Goal: Check status

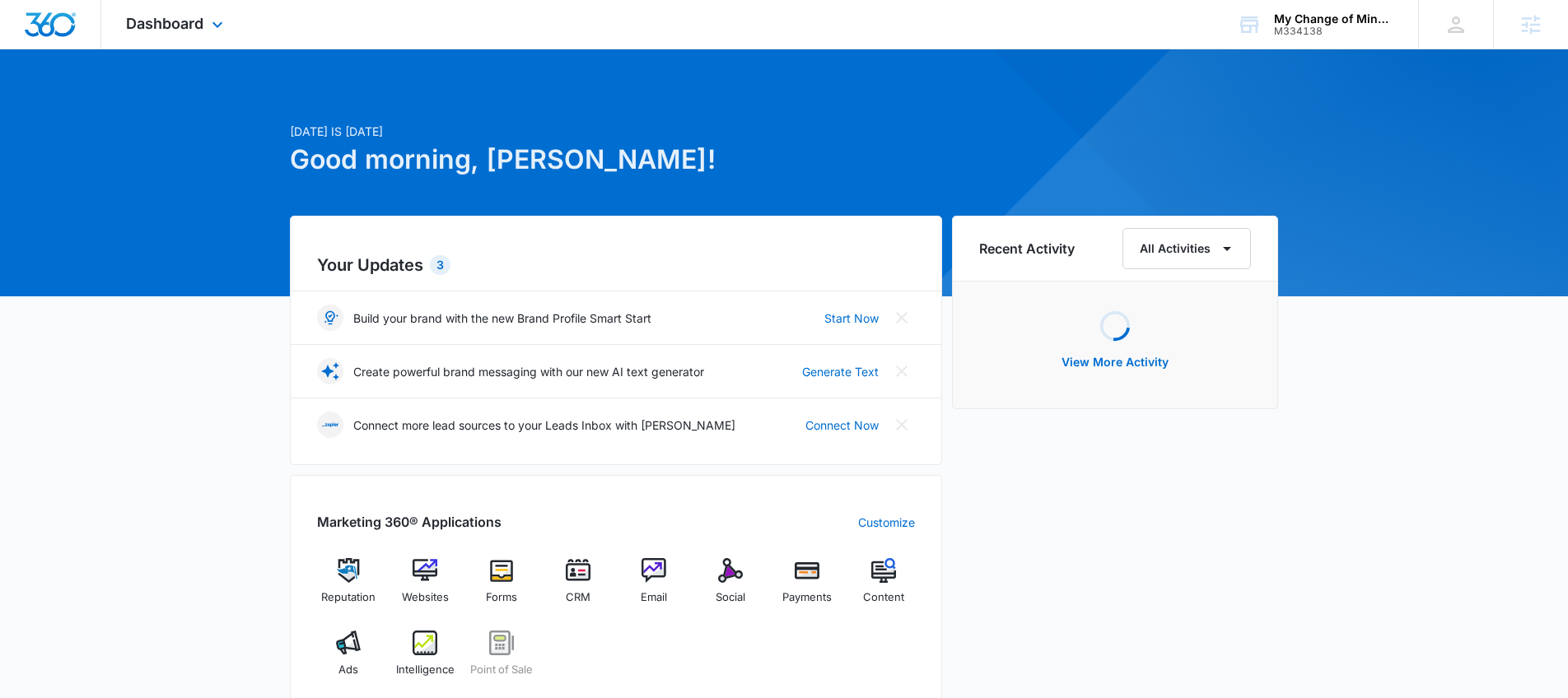
click at [203, 25] on div "Dashboard Apps Reputation Websites Forms CRM Email Social Payments POS Content …" at bounding box center [177, 24] width 150 height 49
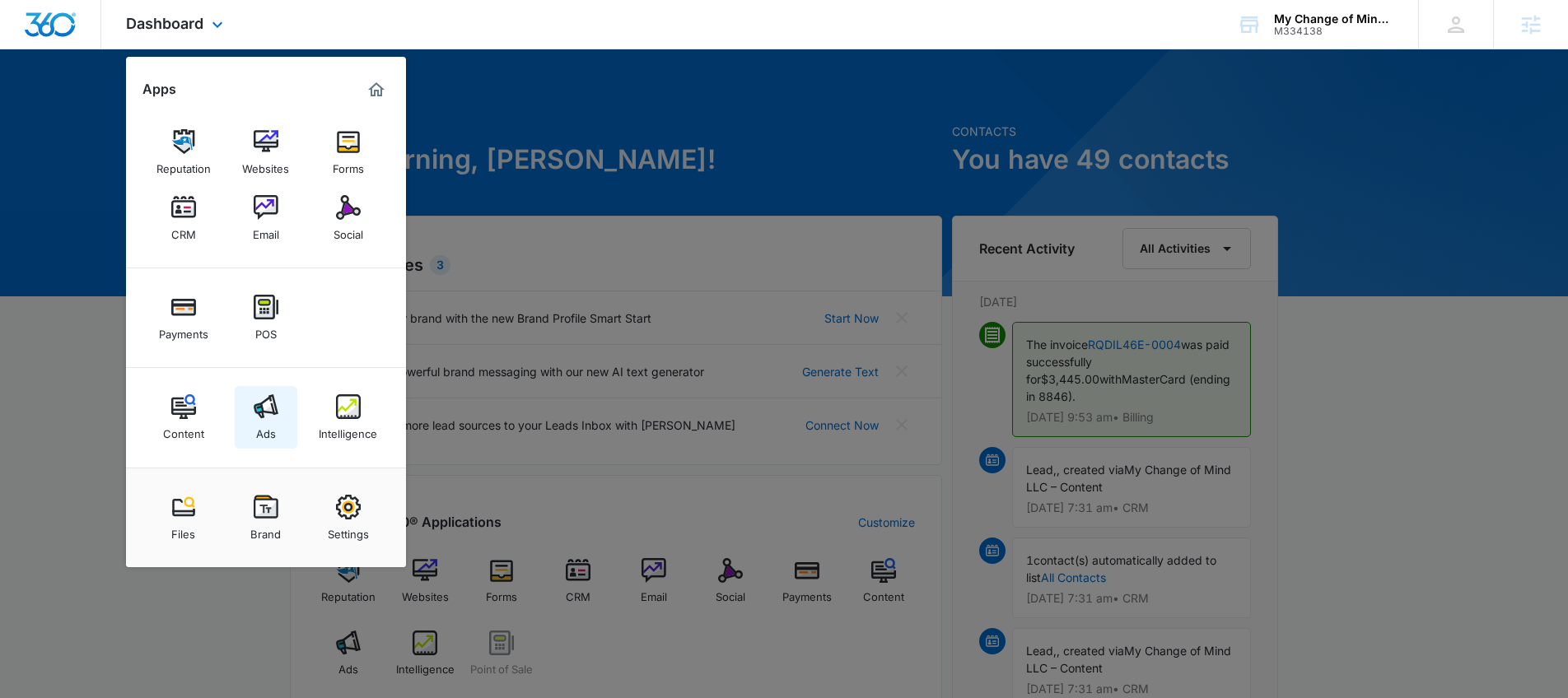
click at [255, 398] on img at bounding box center [266, 406] width 25 height 25
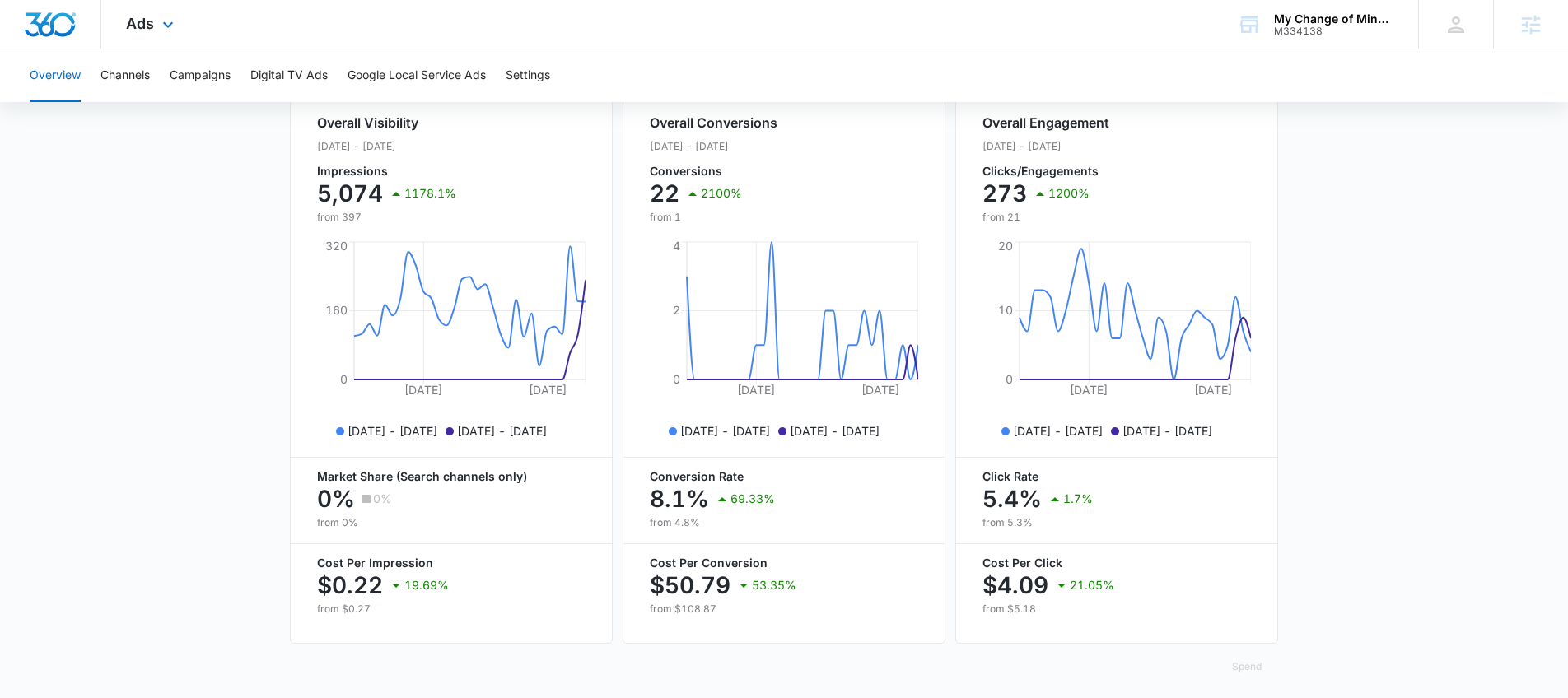
scroll to position [639, 0]
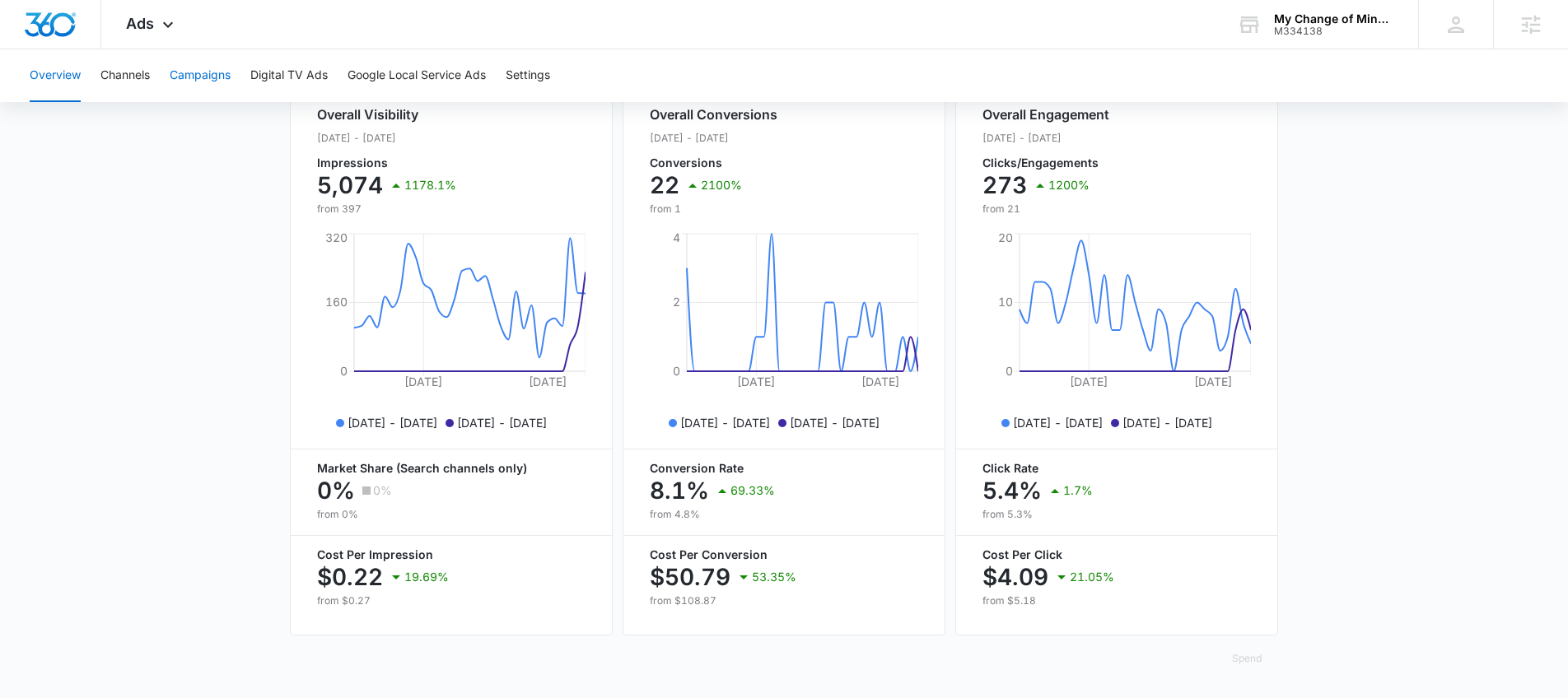
click at [196, 64] on button "Campaigns" at bounding box center [200, 76] width 61 height 53
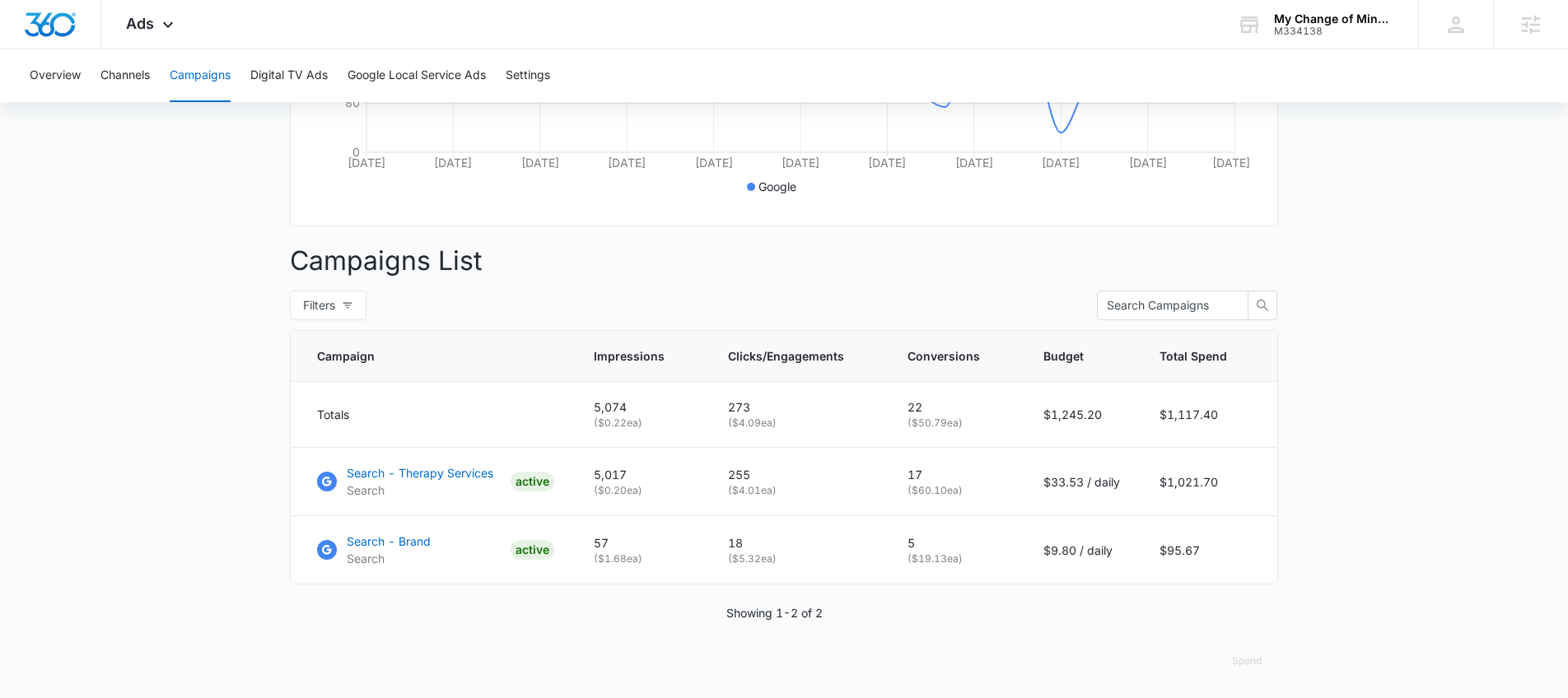
scroll to position [476, 0]
click at [402, 476] on p "Search - Therapy Services" at bounding box center [419, 470] width 146 height 17
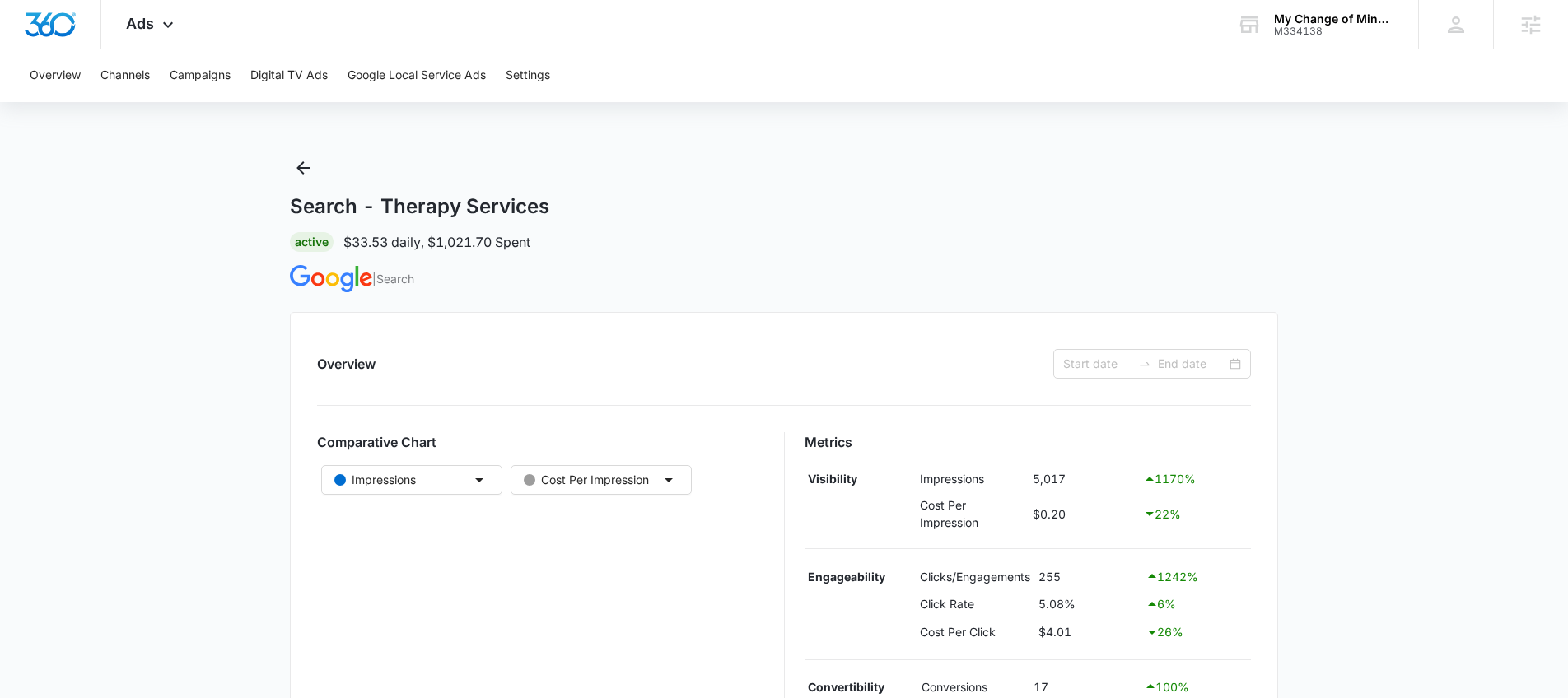
type input "[DATE]"
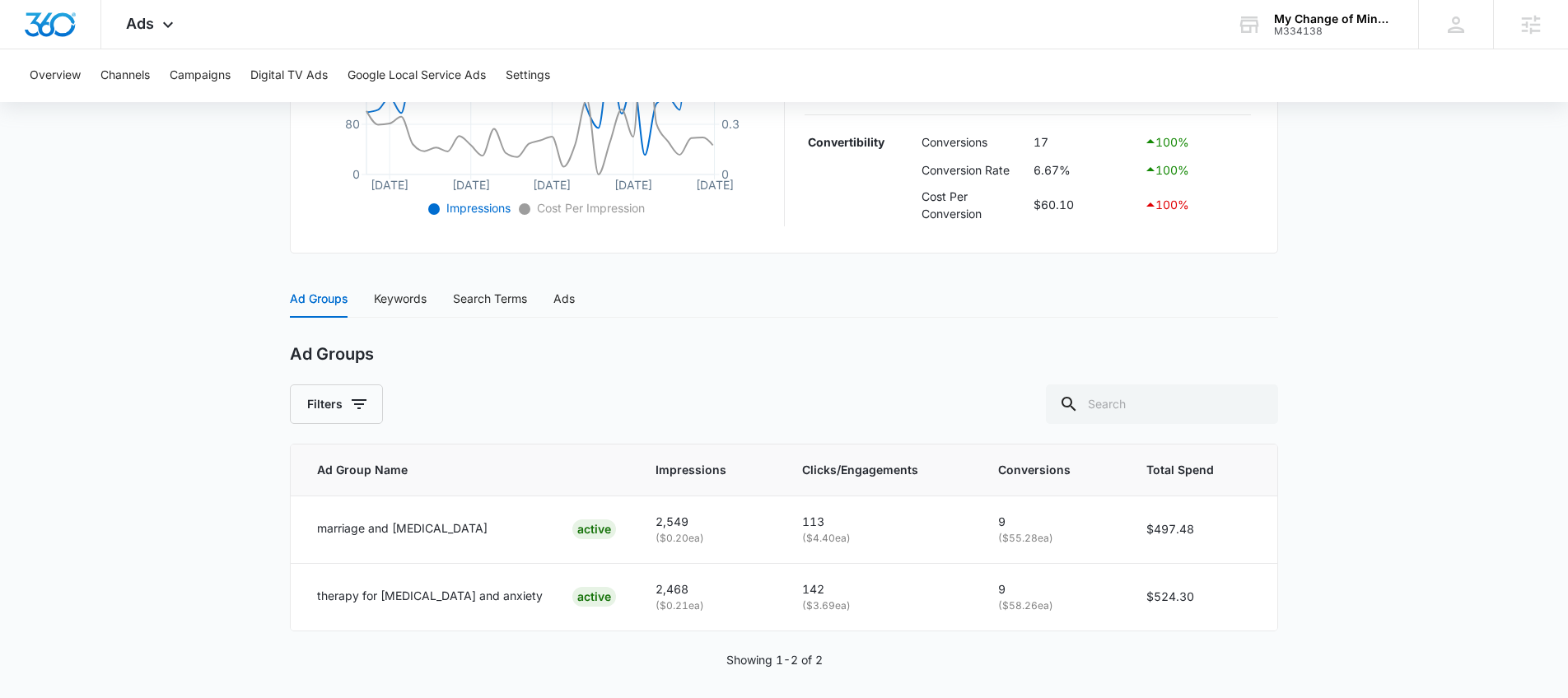
scroll to position [518, 0]
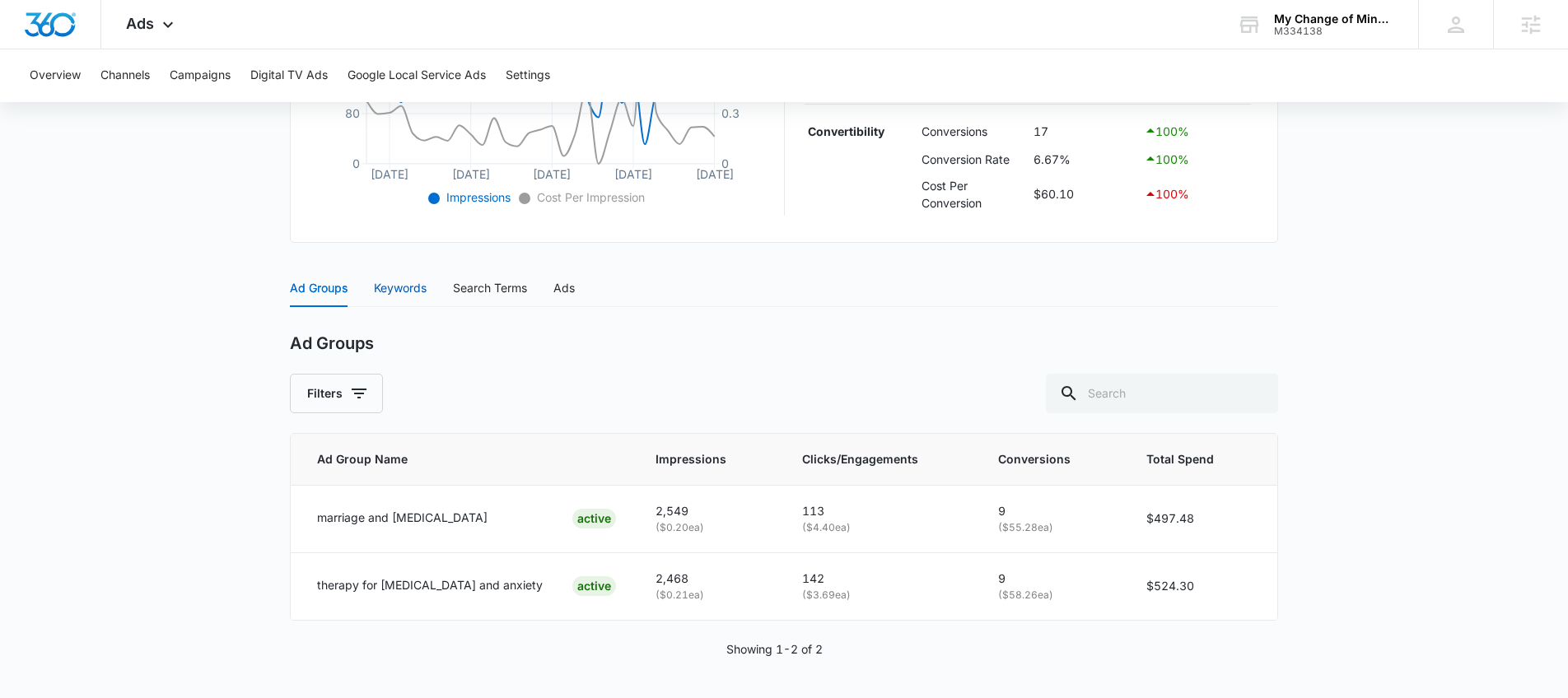
click at [374, 279] on div "Keywords" at bounding box center [400, 288] width 53 height 18
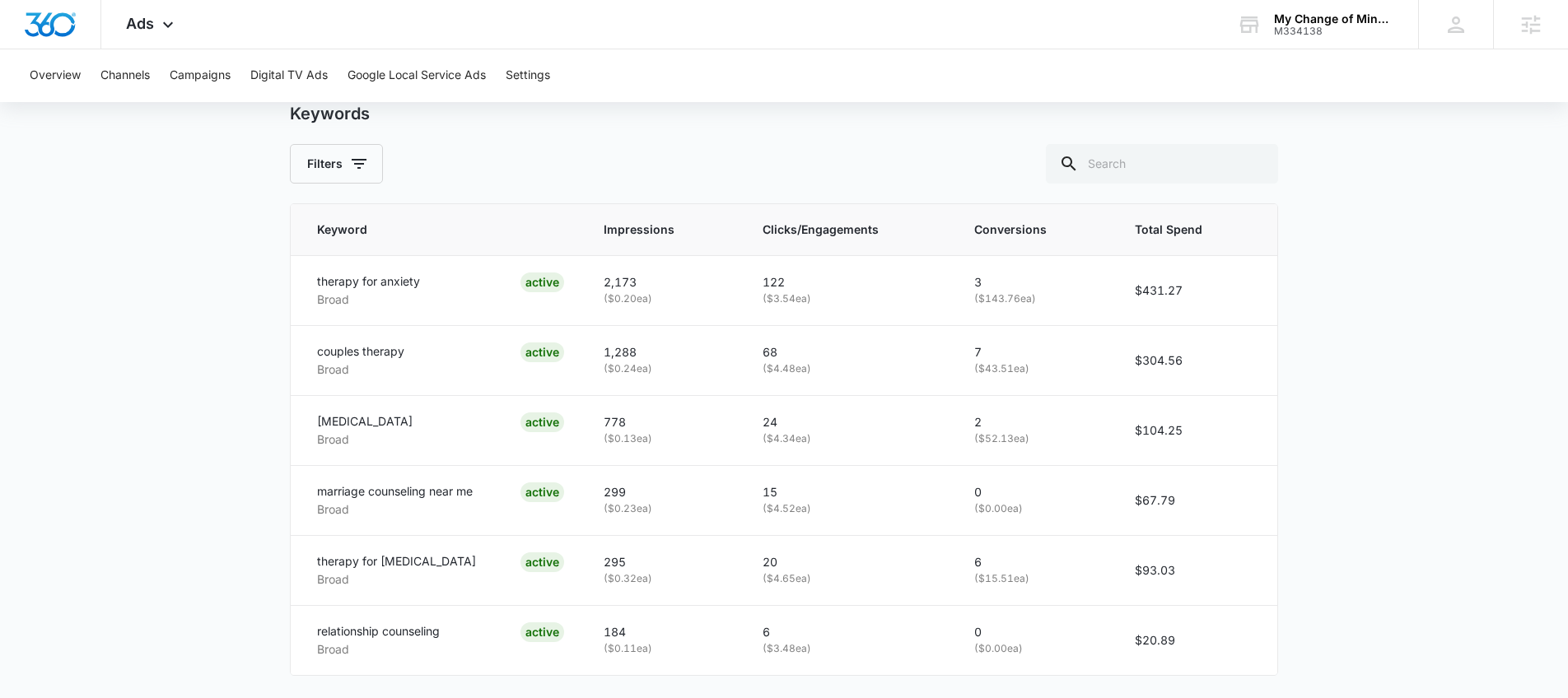
scroll to position [802, 0]
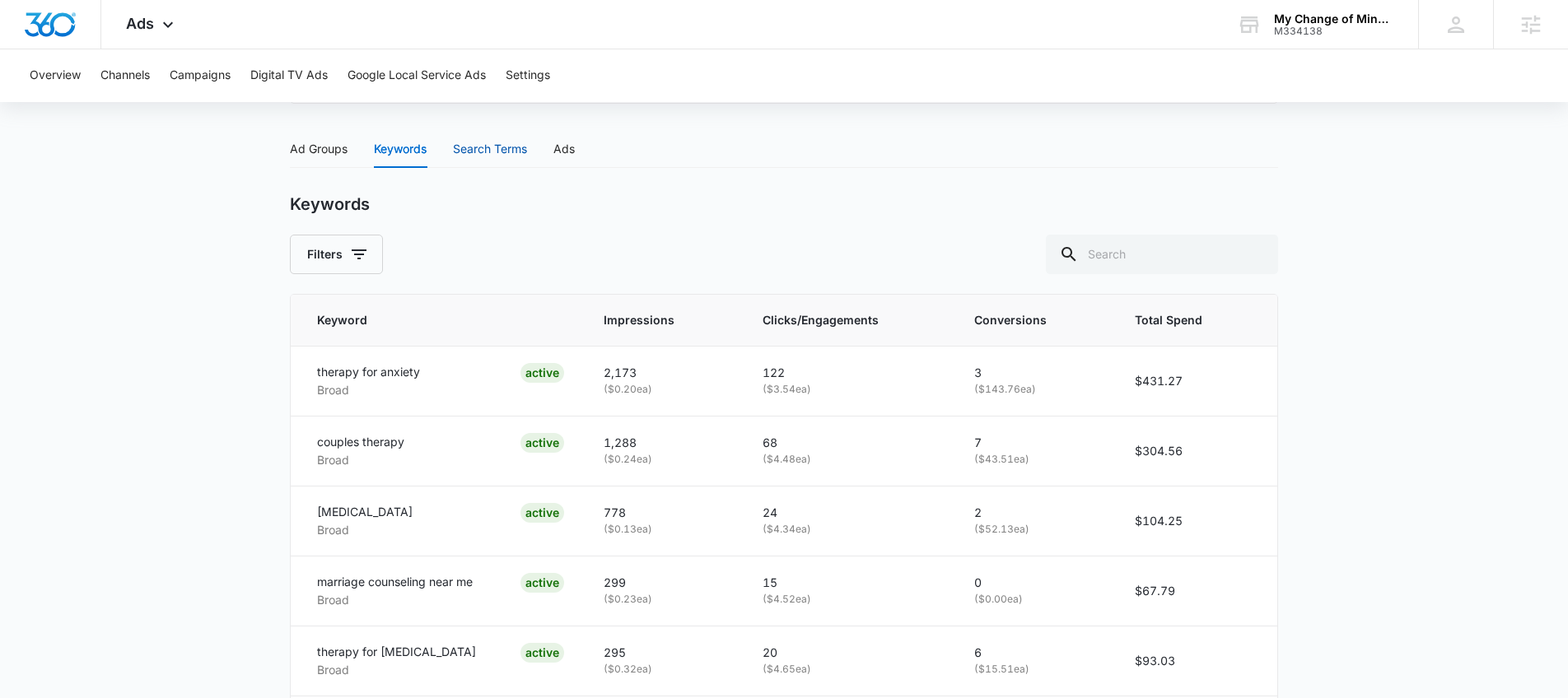
click at [484, 150] on div "Search Terms" at bounding box center [490, 149] width 74 height 18
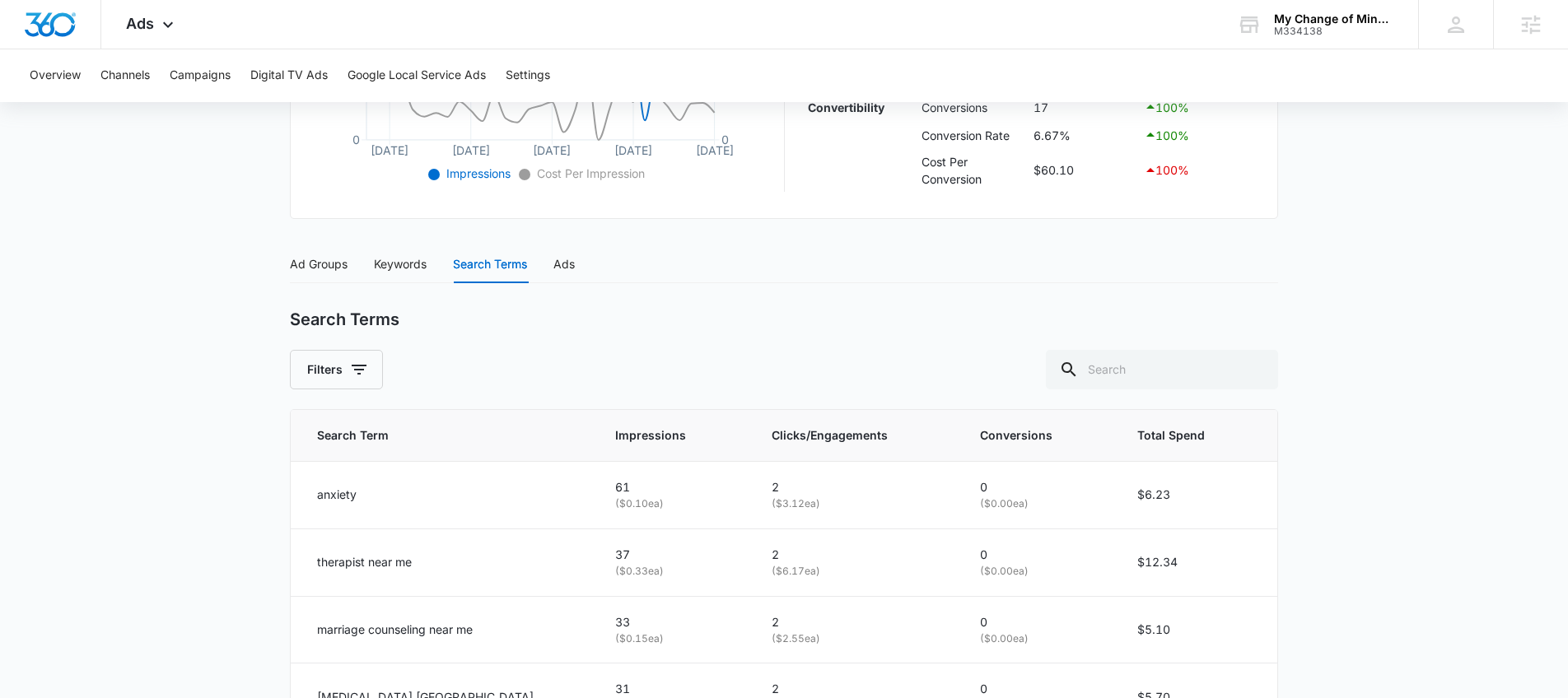
scroll to position [525, 0]
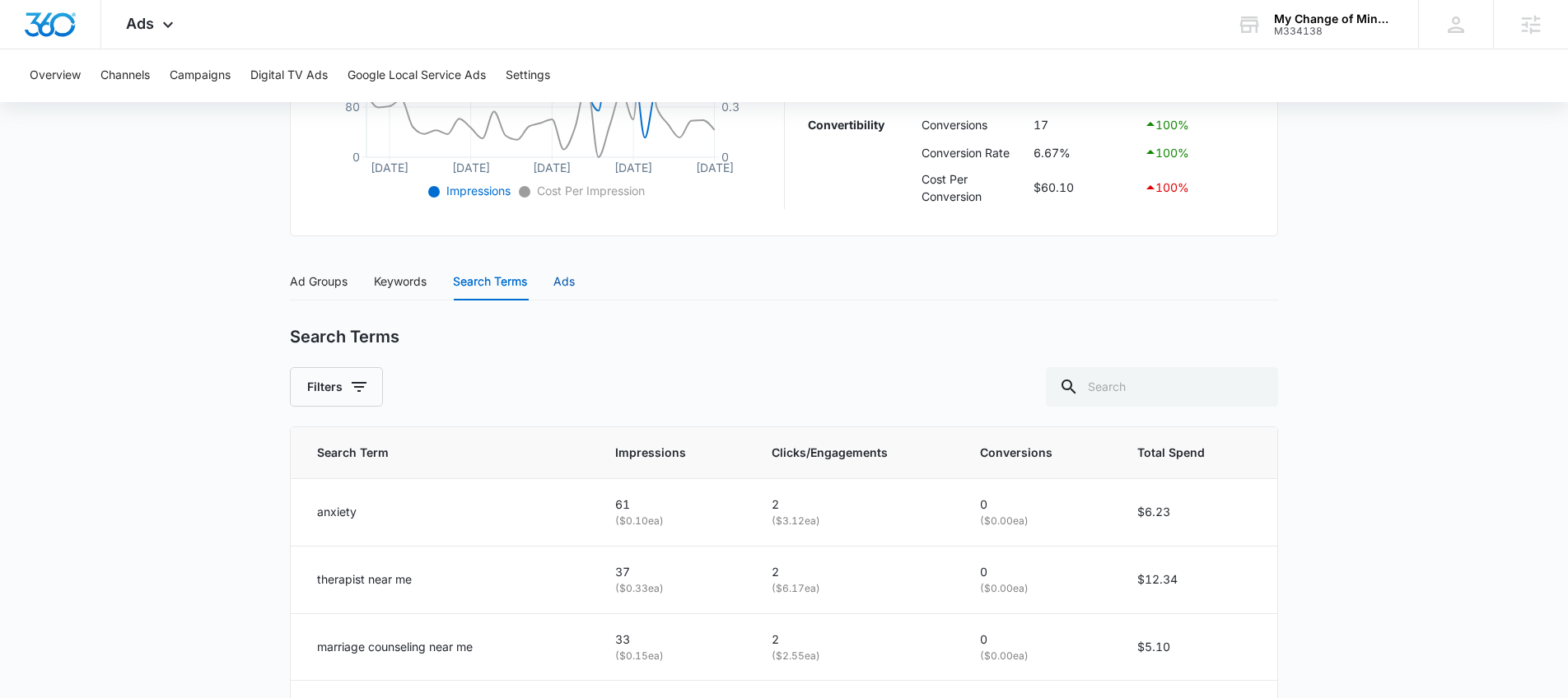
click at [561, 288] on div "Ads" at bounding box center [564, 282] width 21 height 18
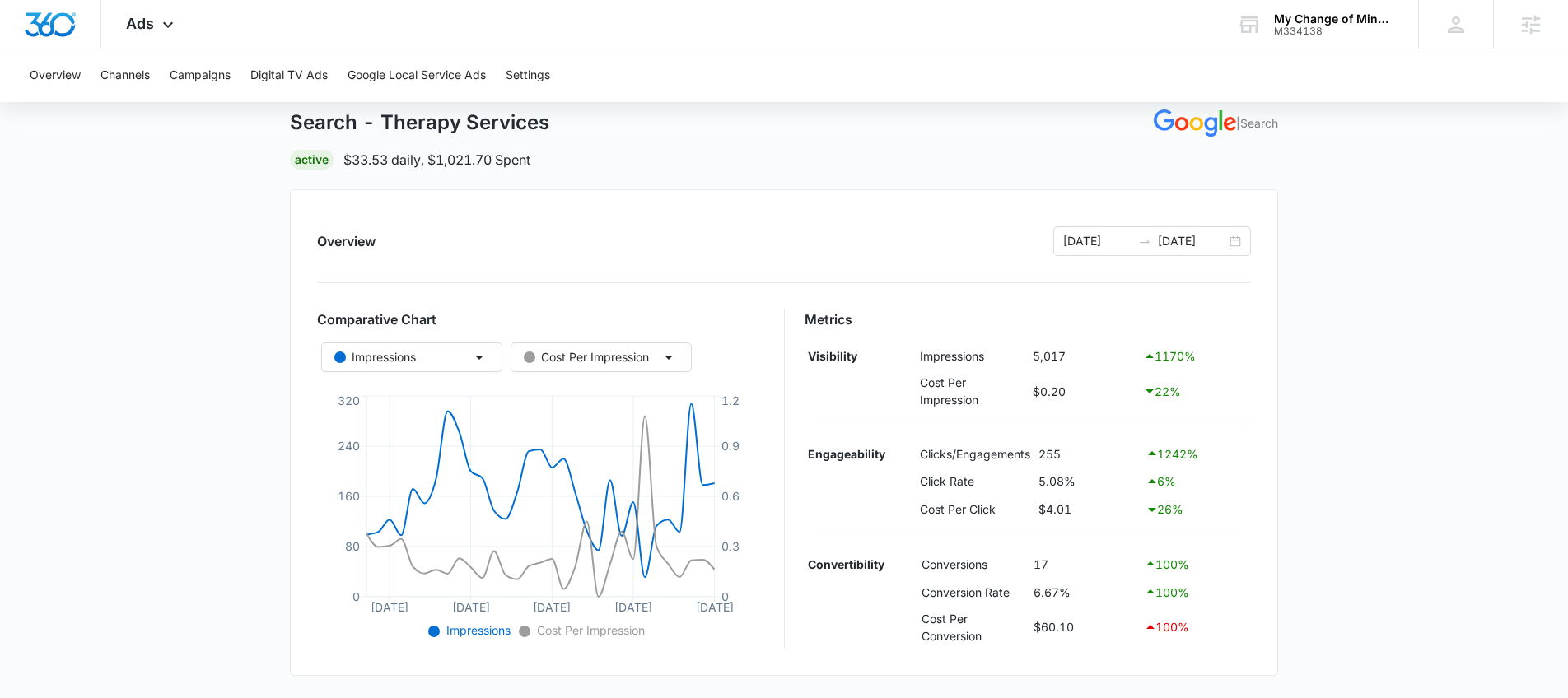
scroll to position [0, 0]
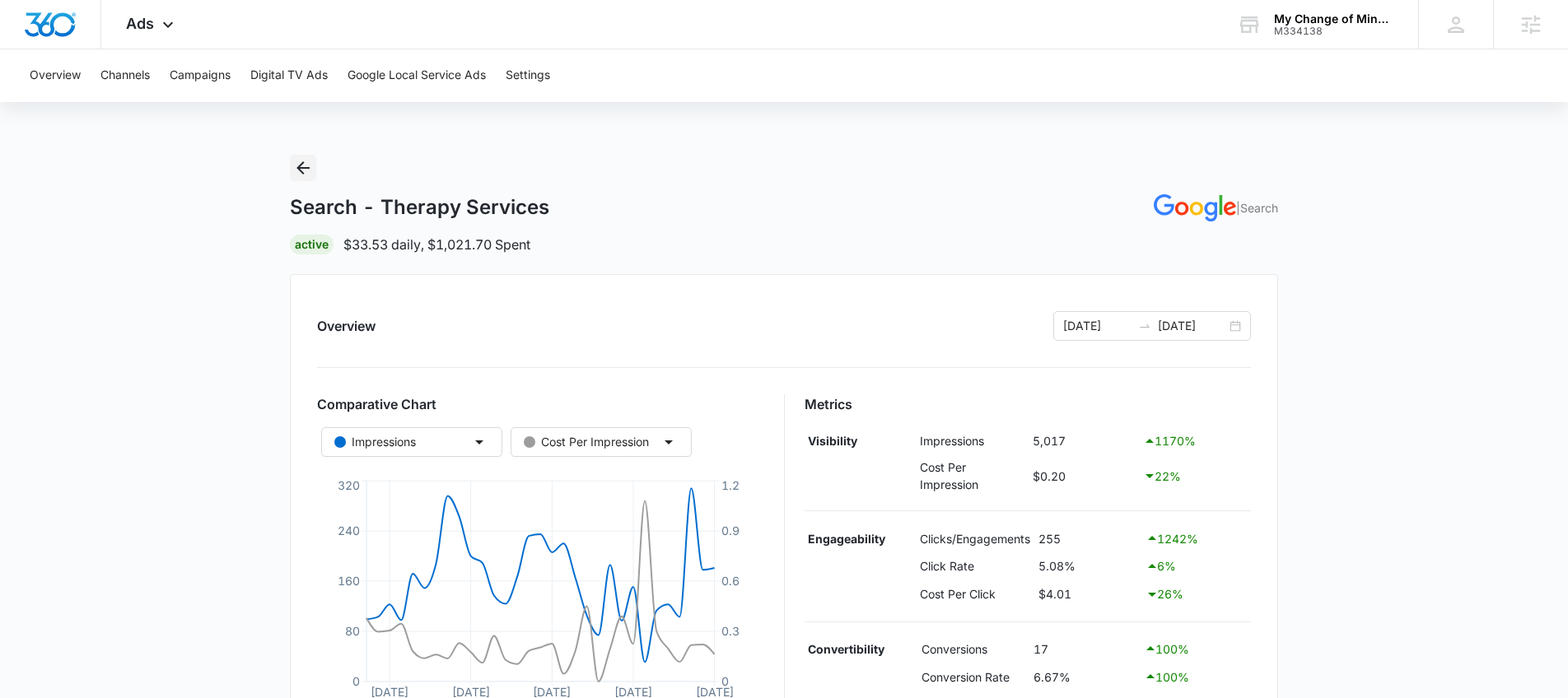
click at [308, 168] on icon "Back" at bounding box center [303, 168] width 13 height 13
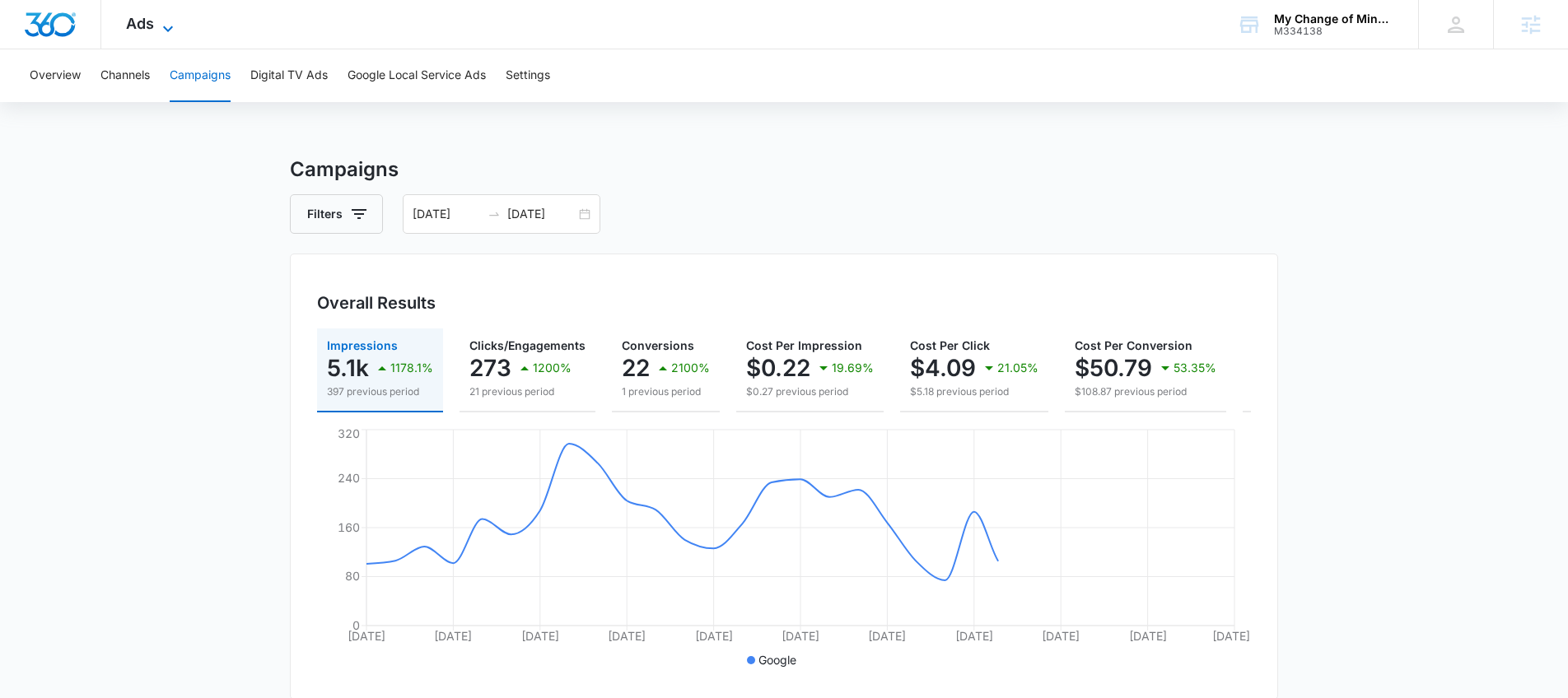
click at [137, 24] on span "Ads" at bounding box center [140, 23] width 28 height 17
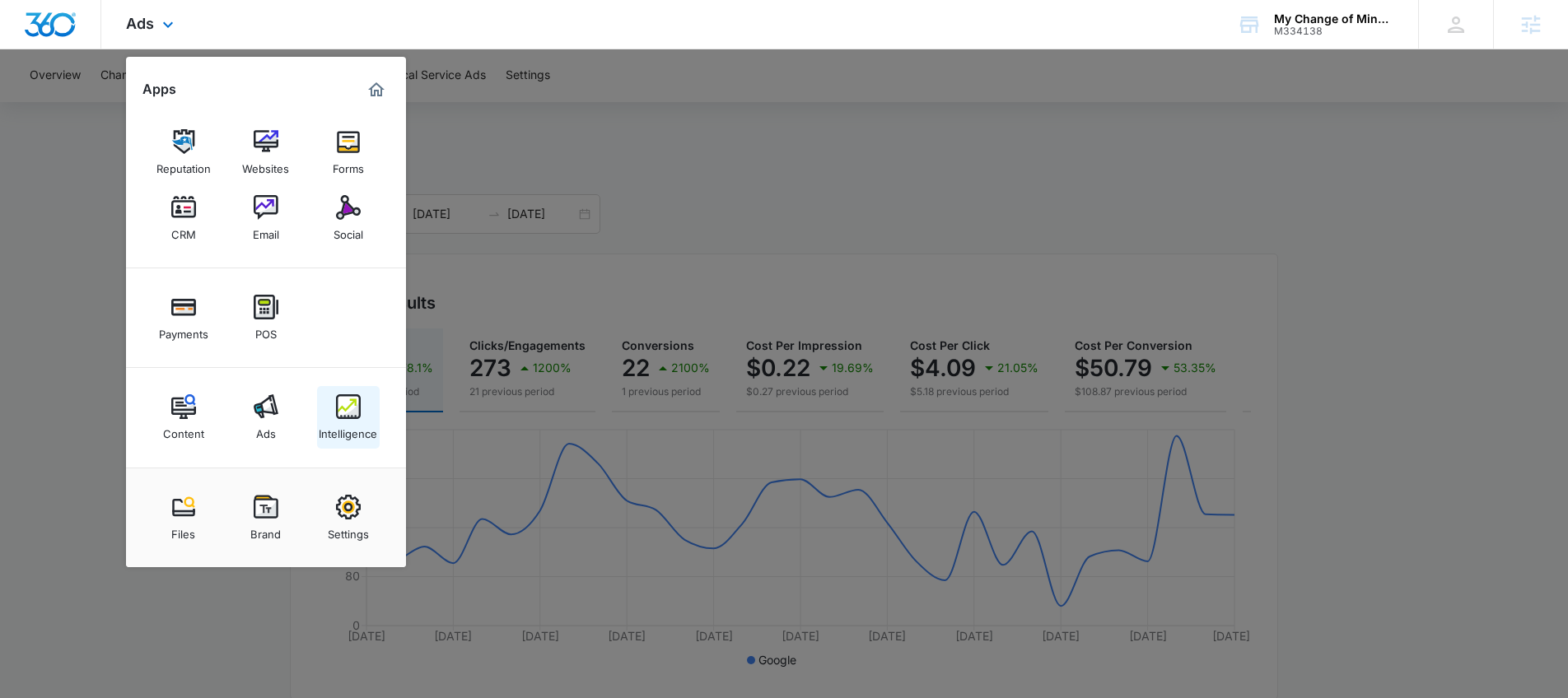
click at [354, 420] on div "Intelligence" at bounding box center [348, 430] width 59 height 21
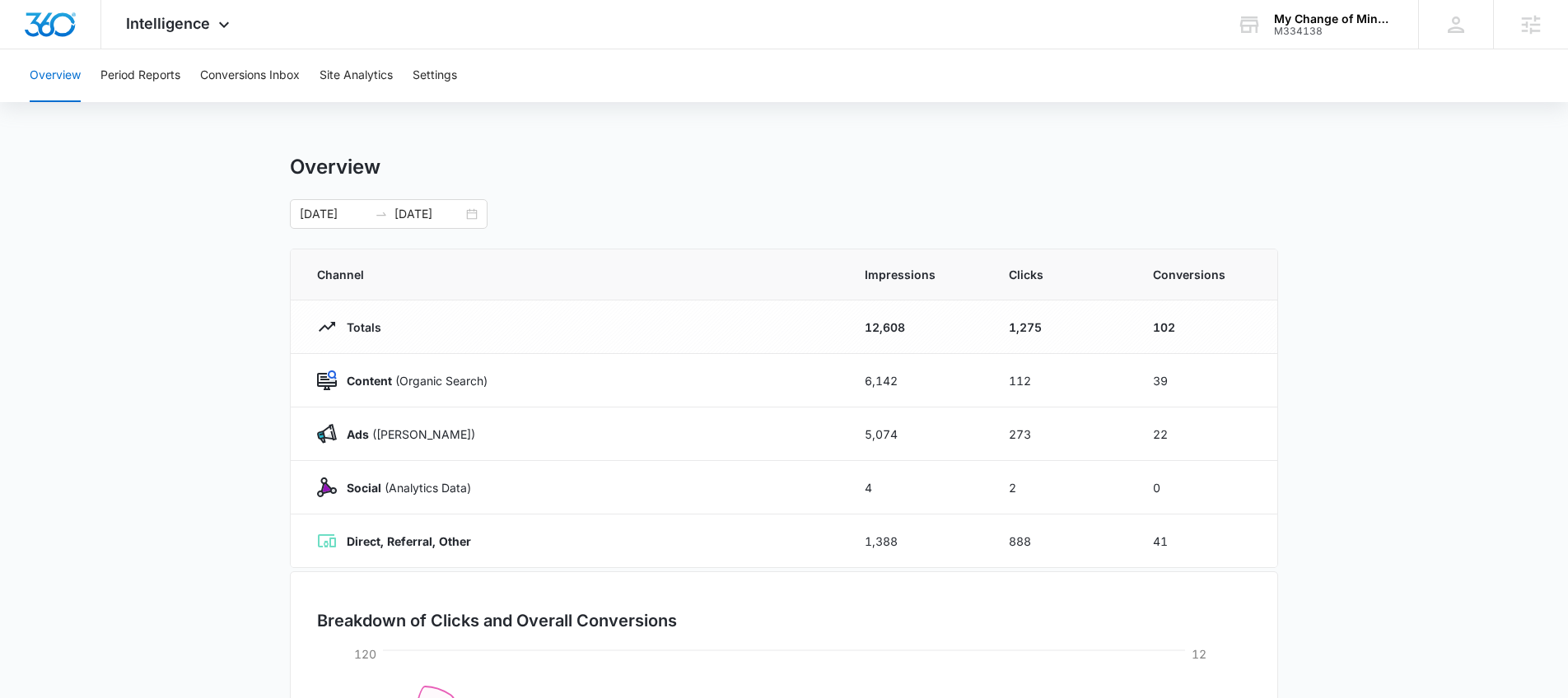
click at [67, 306] on main "Overview 08/11/2025 09/10/2025 Channel Impressions Clicks Conversions Totals 12…" at bounding box center [784, 586] width 1568 height 864
click at [184, 115] on div "Overview Period Reports Conversions Inbox Site Analytics Settings Overview 08/1…" at bounding box center [784, 534] width 1568 height 970
click at [275, 74] on button "Conversions Inbox" at bounding box center [250, 76] width 100 height 53
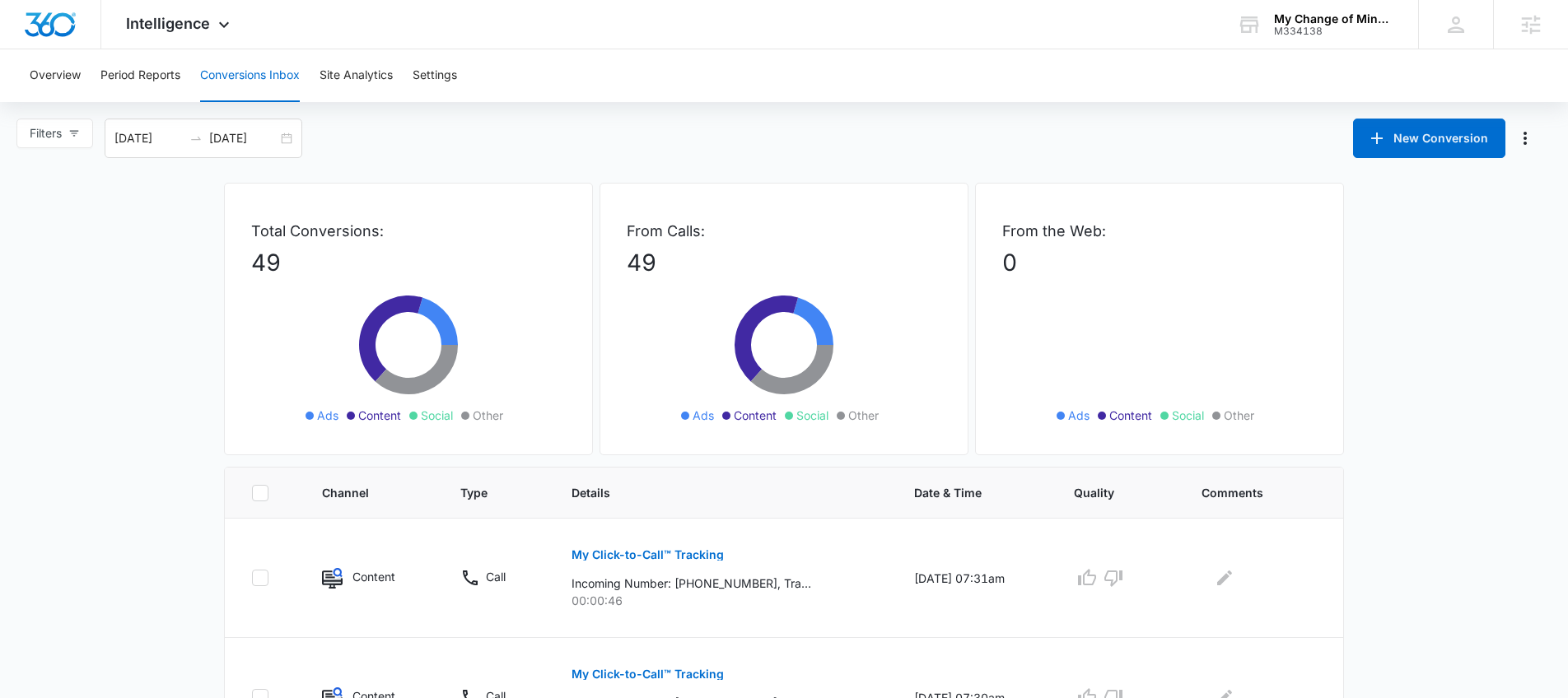
click at [854, 126] on div "Filters 08/12/2025 09/11/2025 New Conversion" at bounding box center [784, 138] width 1568 height 40
